Goal: Task Accomplishment & Management: Use online tool/utility

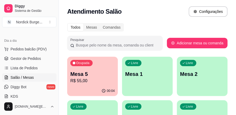
click at [94, 73] on p "Mesa 5" at bounding box center [92, 73] width 44 height 7
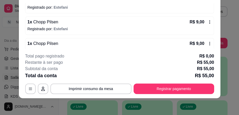
scroll to position [97, 0]
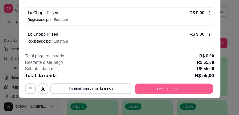
click at [174, 87] on button "Registrar pagamento" at bounding box center [174, 88] width 78 height 10
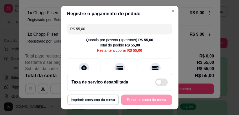
scroll to position [35, 0]
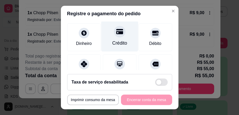
click at [116, 30] on icon at bounding box center [119, 31] width 7 height 5
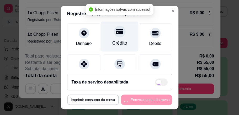
type input "R$ 0,00"
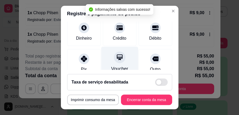
scroll to position [30, 0]
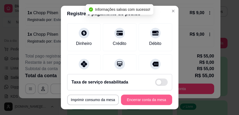
click at [133, 97] on button "Encerrar conta da mesa" at bounding box center [146, 100] width 51 height 11
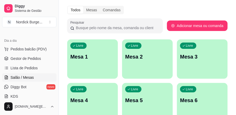
scroll to position [35, 0]
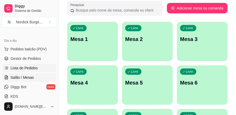
click at [17, 66] on span "Lista de Pedidos" at bounding box center [24, 67] width 27 height 5
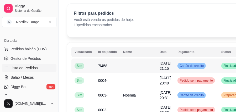
scroll to position [35, 0]
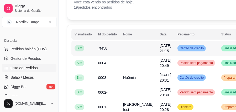
click at [121, 51] on td at bounding box center [138, 48] width 36 height 15
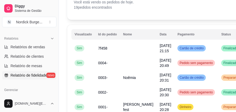
scroll to position [192, 0]
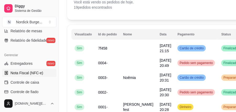
click at [28, 75] on span "Nota Fiscal (NFC-e)" at bounding box center [27, 72] width 33 height 5
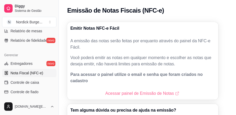
click at [138, 90] on link "Acessar painel de Emissão de Notas" at bounding box center [142, 93] width 75 height 6
click at [122, 90] on link "Acessar painel de Emissão de Notas" at bounding box center [142, 93] width 75 height 6
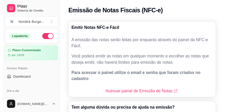
scroll to position [35, 0]
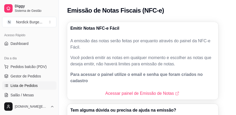
click at [31, 84] on span "Lista de Pedidos" at bounding box center [24, 85] width 27 height 5
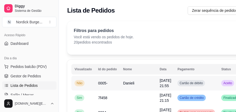
click at [113, 82] on td "0005-" at bounding box center [107, 83] width 25 height 15
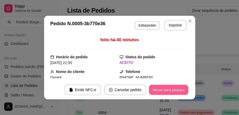
click at [167, 88] on button "Mover para preparo" at bounding box center [168, 90] width 39 height 10
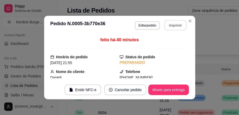
click at [170, 23] on button "Imprimir" at bounding box center [175, 25] width 22 height 10
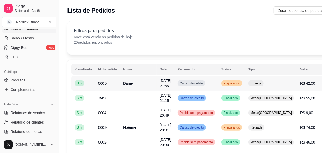
click at [190, 83] on td "Cartão de débito" at bounding box center [196, 83] width 44 height 15
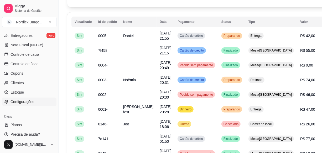
scroll to position [71, 0]
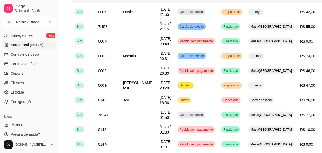
click at [31, 44] on span "Nota Fiscal (NFC-e)" at bounding box center [27, 44] width 33 height 5
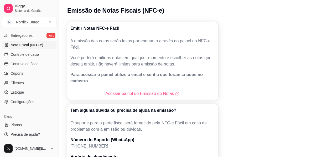
click at [142, 90] on link "Acessar painel de Emissão de Notas" at bounding box center [142, 93] width 75 height 6
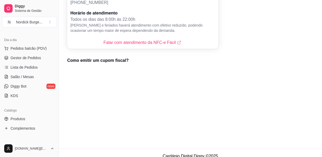
scroll to position [29, 0]
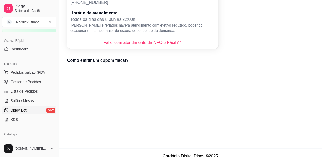
click at [16, 110] on span "Diggy Bot" at bounding box center [19, 109] width 16 height 5
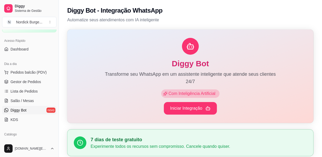
scroll to position [24, 0]
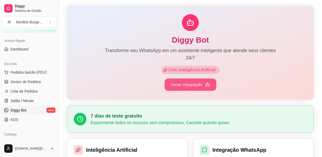
click at [195, 85] on button "Iniciar Integração" at bounding box center [191, 85] width 52 height 12
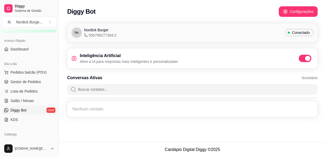
scroll to position [0, 0]
